Goal: Task Accomplishment & Management: Use online tool/utility

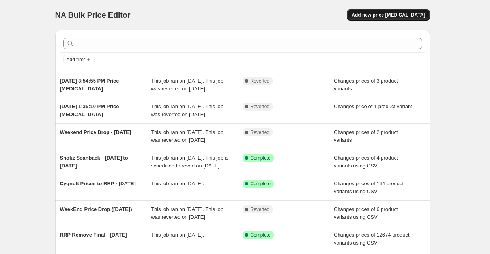
click at [412, 16] on span "Add new price change job" at bounding box center [387, 15] width 73 height 6
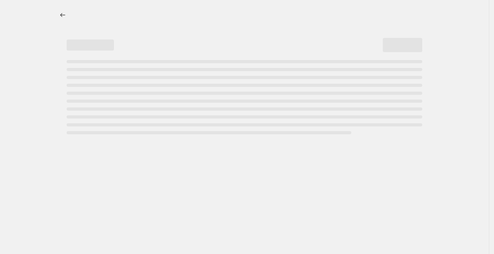
select select "percentage"
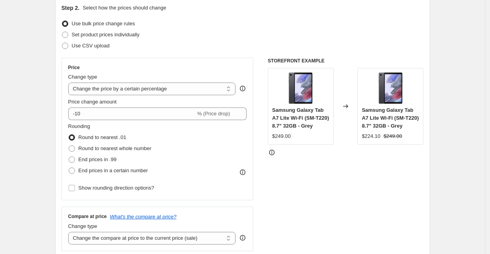
scroll to position [44, 0]
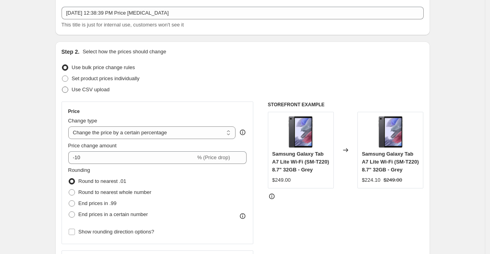
click at [80, 87] on span "Use CSV upload" at bounding box center [91, 89] width 38 height 6
click at [62, 87] on input "Use CSV upload" at bounding box center [62, 86] width 0 height 0
radio input "true"
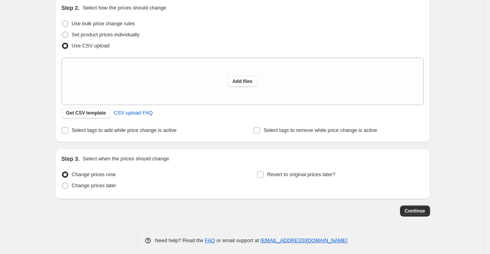
scroll to position [98, 0]
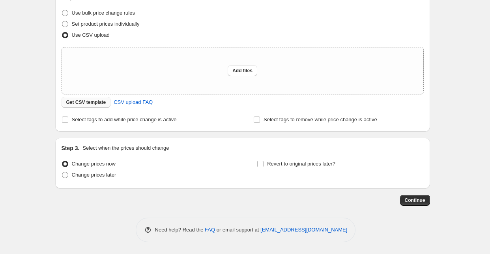
click at [85, 105] on span "Get CSV template" at bounding box center [86, 102] width 40 height 6
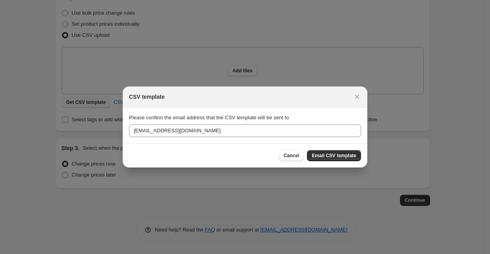
scroll to position [0, 0]
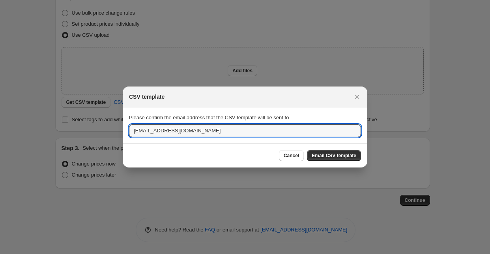
drag, startPoint x: 151, startPoint y: 129, endPoint x: 88, endPoint y: 125, distance: 63.3
click at [88, 253] on div "CSV template Please confirm the email address that the CSV template will be sen…" at bounding box center [245, 254] width 490 height 0
type input "aman.dhaliya@horizonstore.com.au"
click at [343, 155] on span "Email CSV template" at bounding box center [334, 155] width 45 height 6
